Goal: Information Seeking & Learning: Learn about a topic

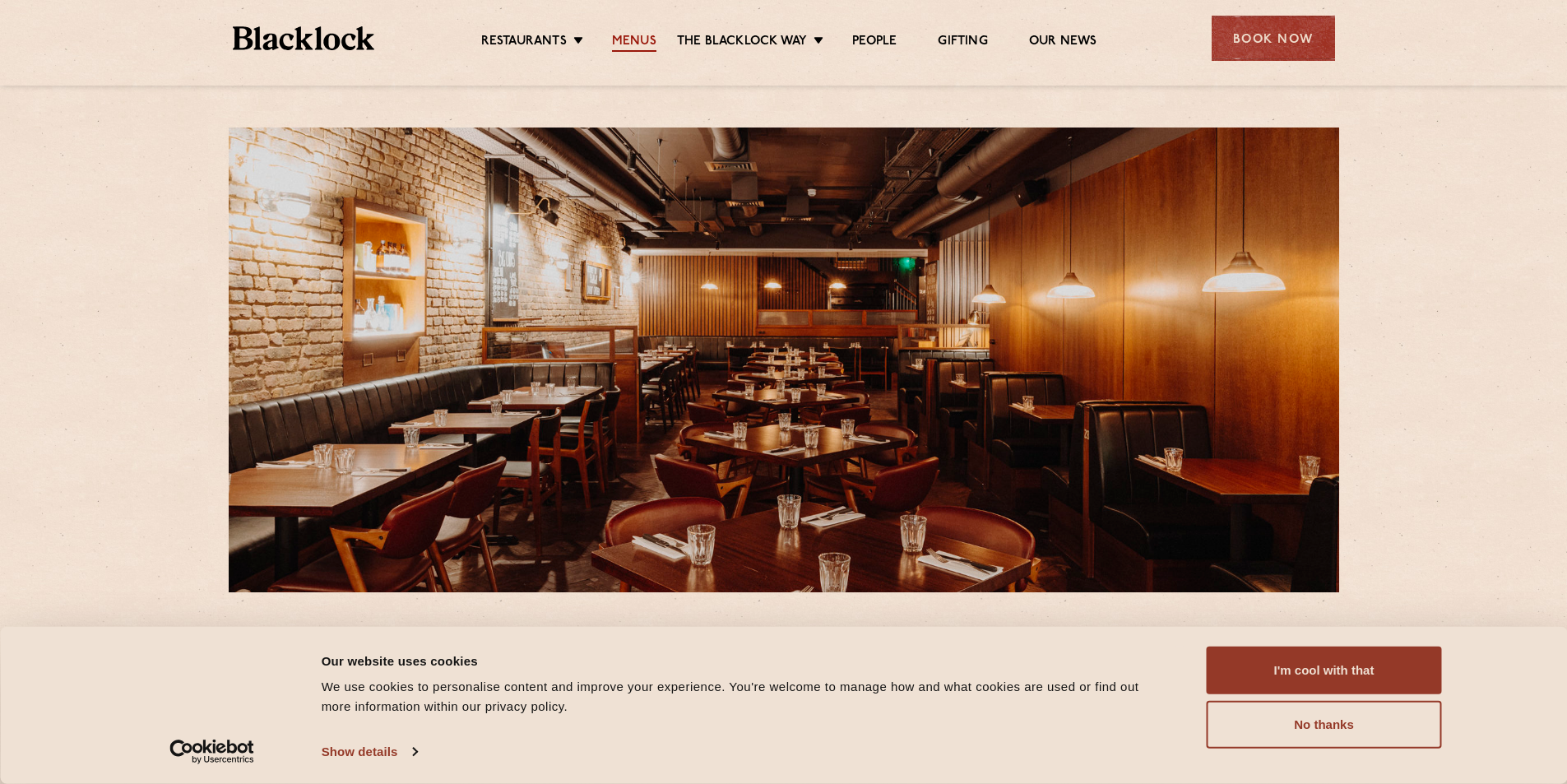
drag, startPoint x: 577, startPoint y: 343, endPoint x: 625, endPoint y: 48, distance: 298.9
click at [625, 48] on link "Menus" at bounding box center [634, 42] width 44 height 18
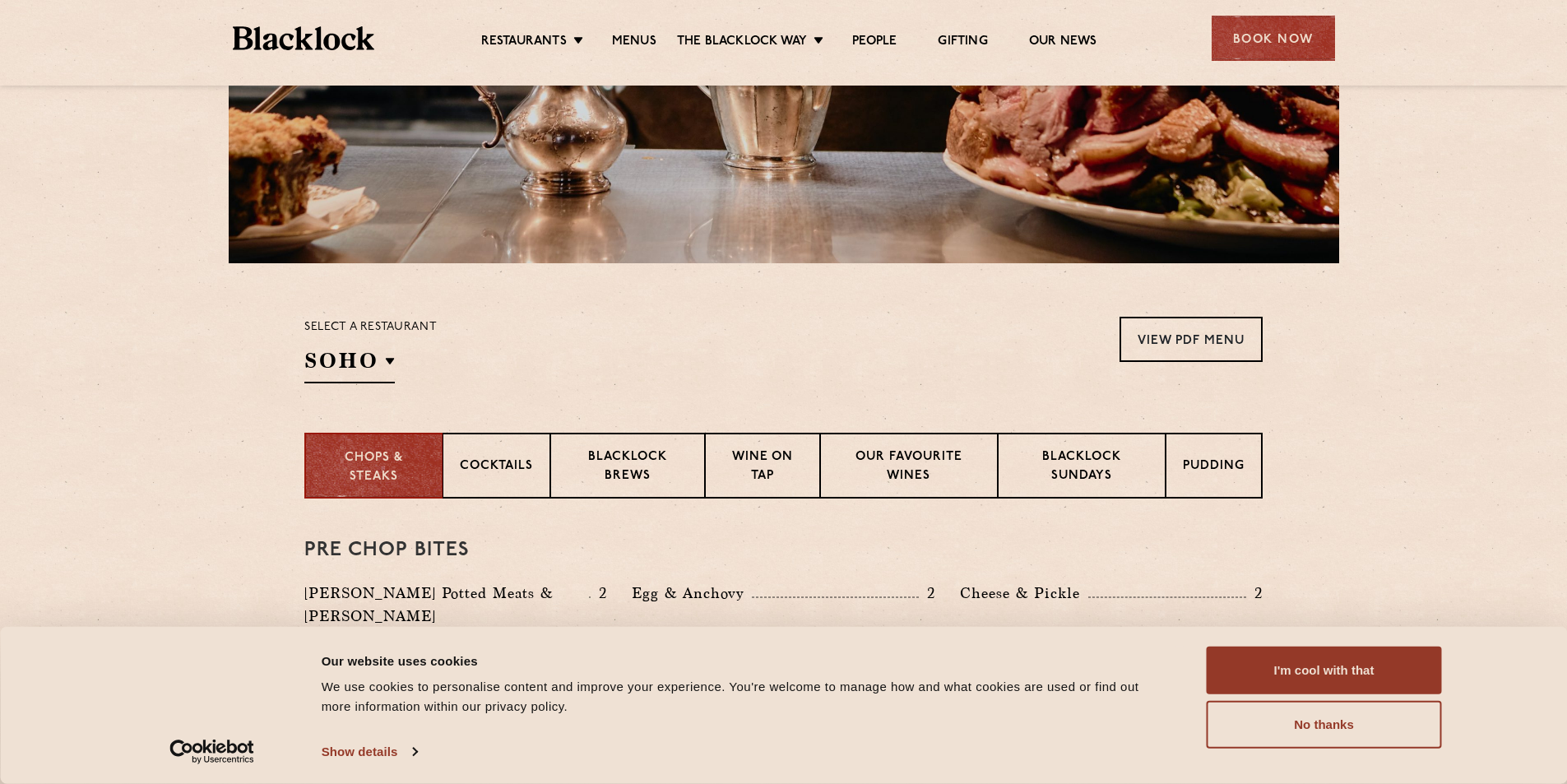
scroll to position [493, 0]
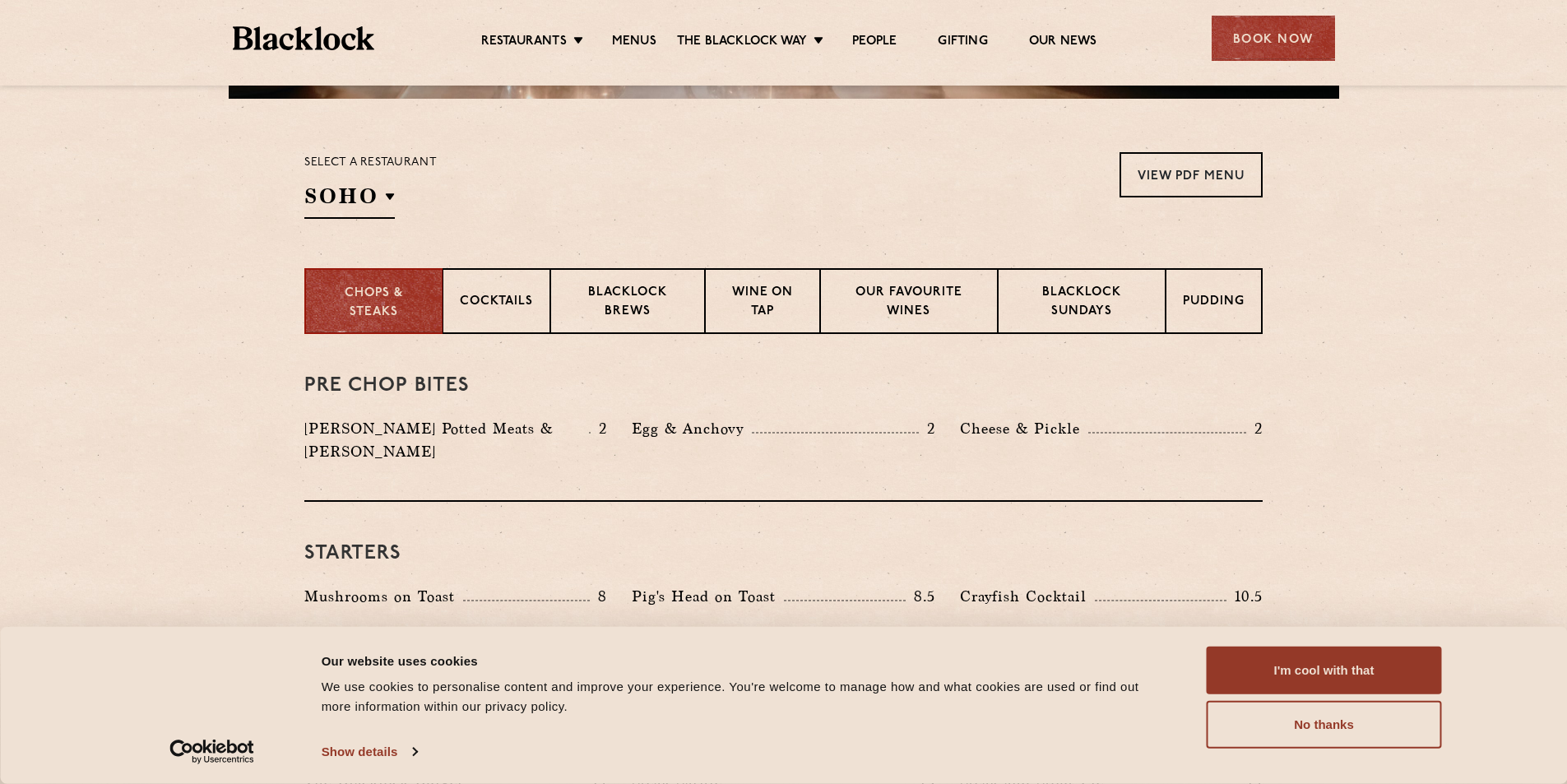
click at [1258, 634] on div "Consent Details [#IABV2SETTINGS#] About Our website uses cookies We use cookies…" at bounding box center [784, 705] width 1567 height 157
